Goal: Find specific page/section: Find specific page/section

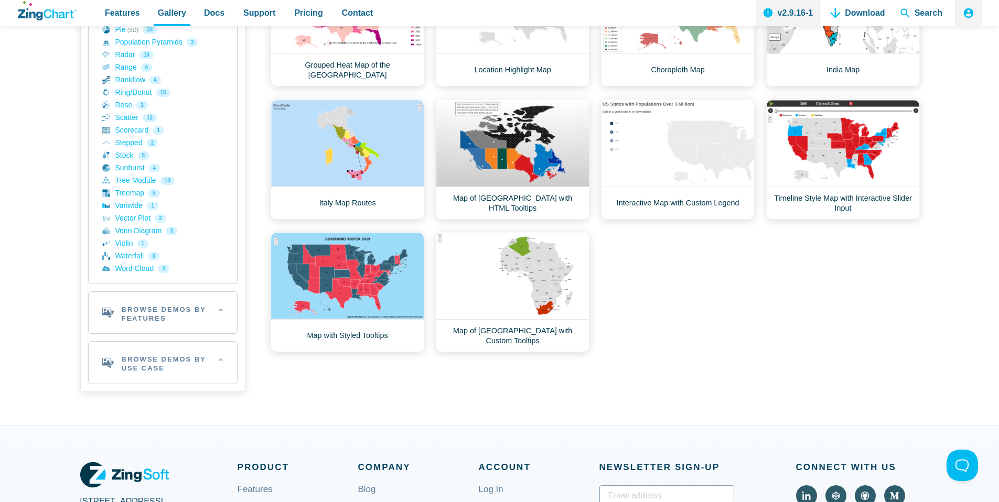
scroll to position [535, 0]
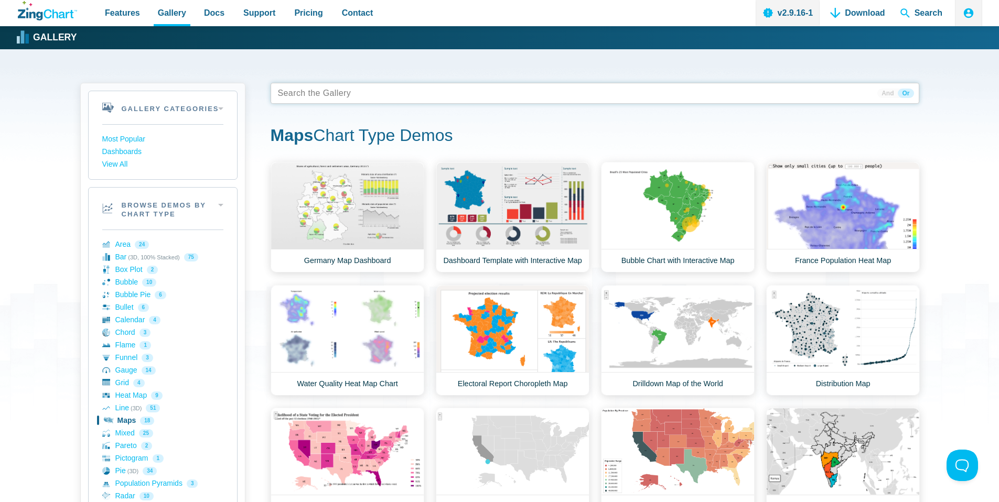
click at [411, 99] on tags "App Content" at bounding box center [595, 93] width 649 height 21
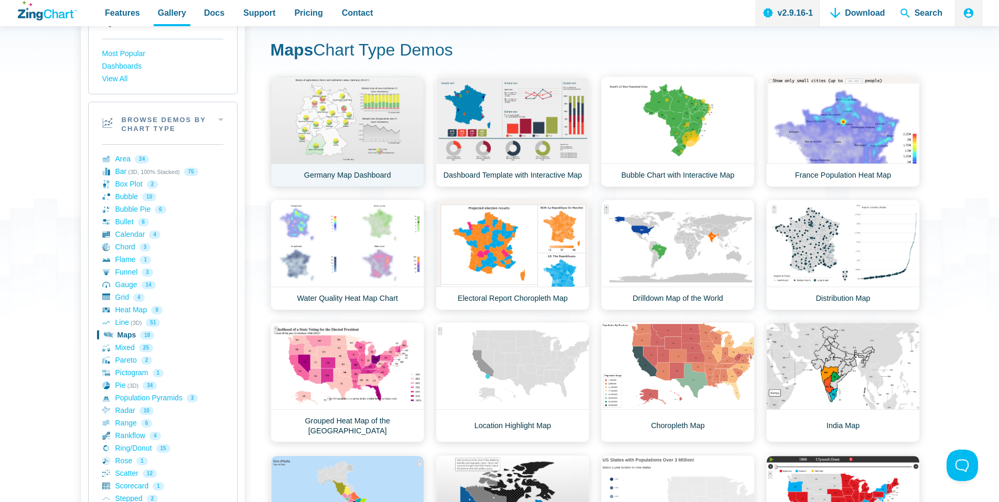
scroll to position [88, 0]
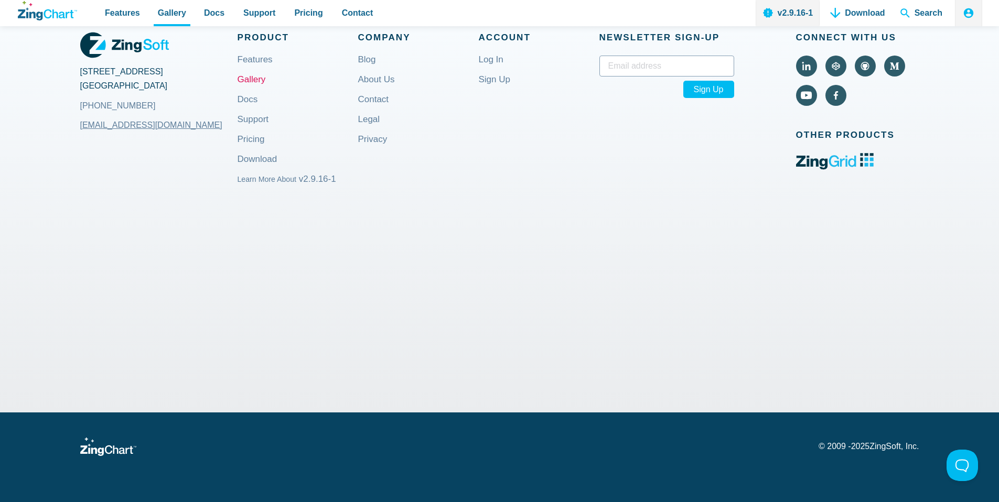
scroll to position [955, 0]
click at [876, 446] on p "© 2009 - 2025 ZingSoft, Inc." at bounding box center [869, 447] width 100 height 8
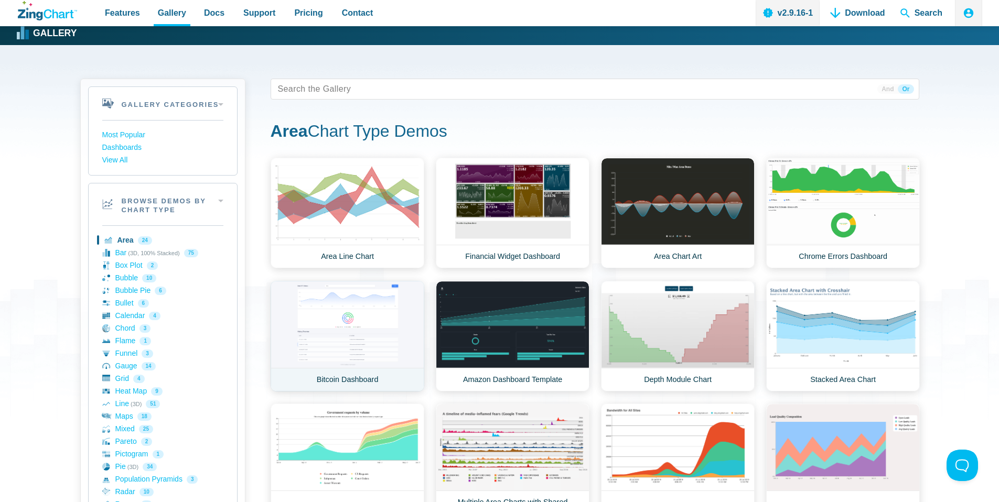
scroll to position [0, 0]
